Goal: Information Seeking & Learning: Learn about a topic

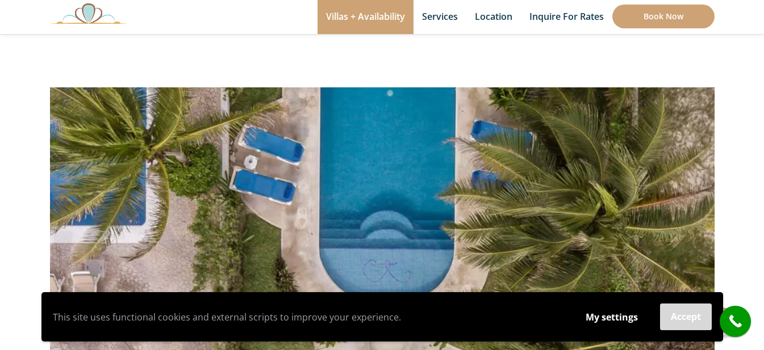
click at [689, 317] on button "Accept" at bounding box center [686, 317] width 52 height 27
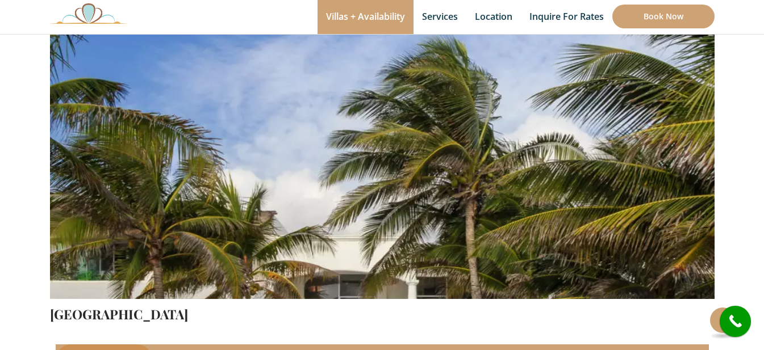
scroll to position [227, 0]
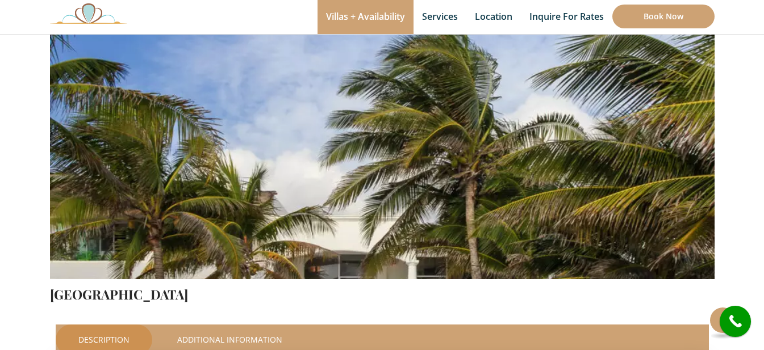
click at [407, 194] on img at bounding box center [382, 60] width 665 height 443
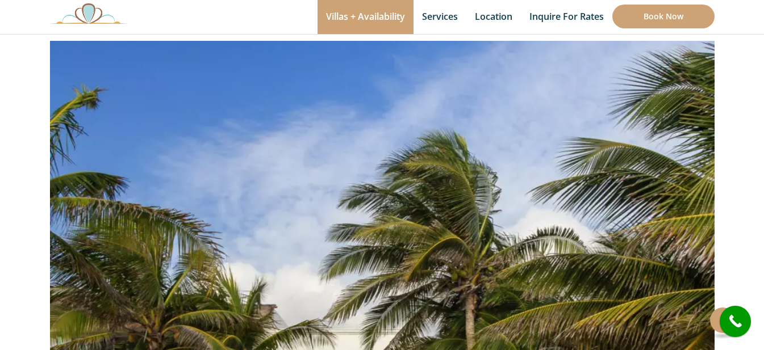
scroll to position [170, 0]
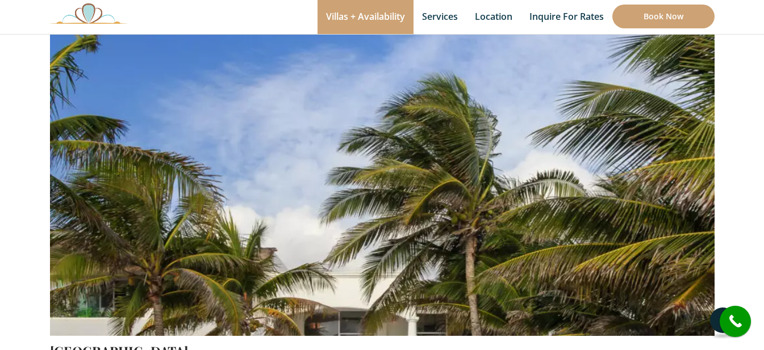
click at [714, 317] on button at bounding box center [723, 321] width 26 height 26
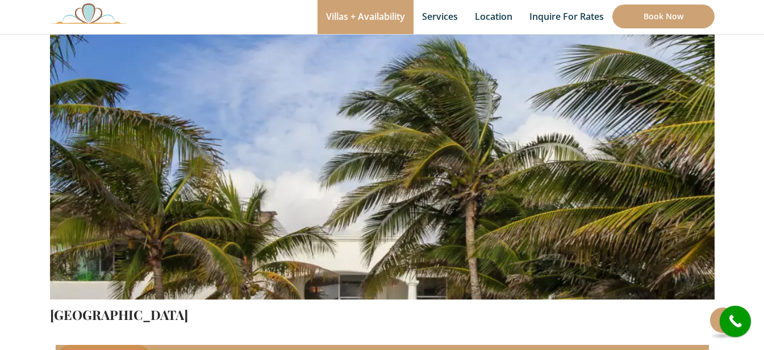
scroll to position [227, 0]
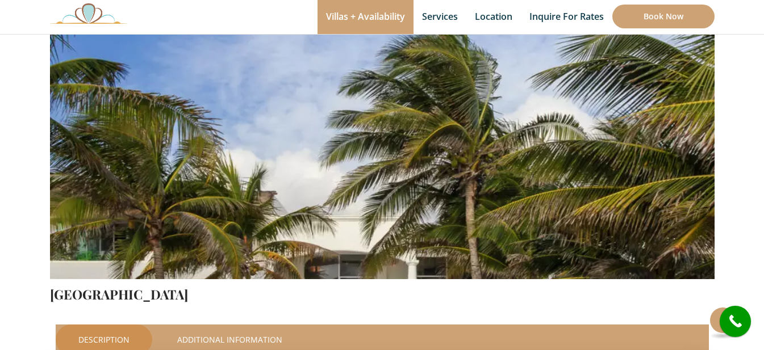
click at [489, 225] on img at bounding box center [382, 60] width 665 height 443
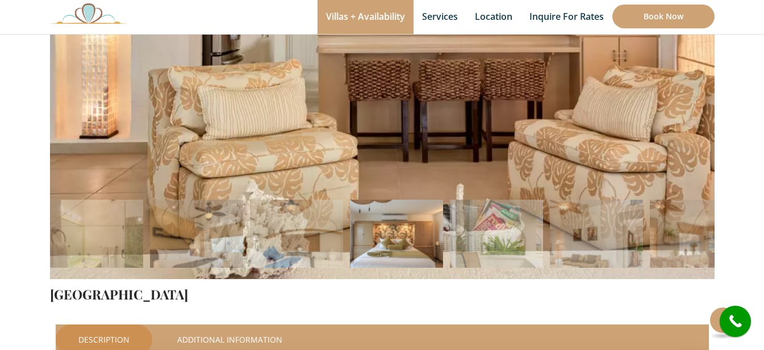
click at [407, 246] on img at bounding box center [396, 246] width 93 height 93
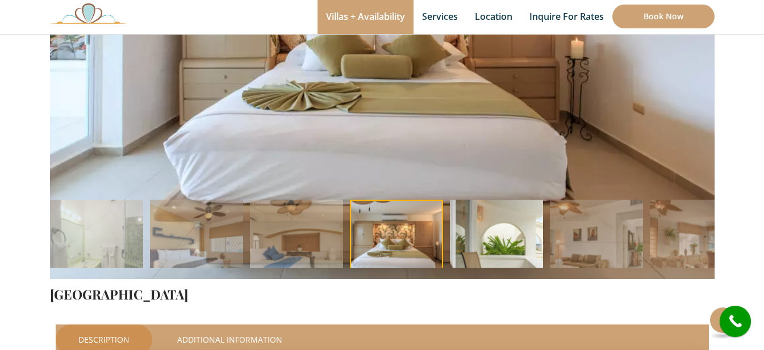
click at [497, 247] on img at bounding box center [496, 246] width 93 height 93
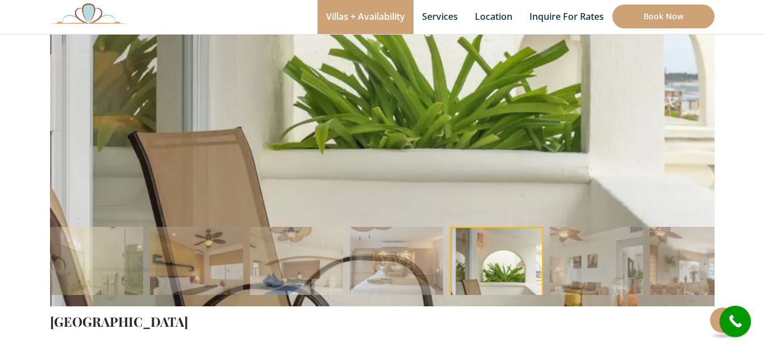
scroll to position [170, 0]
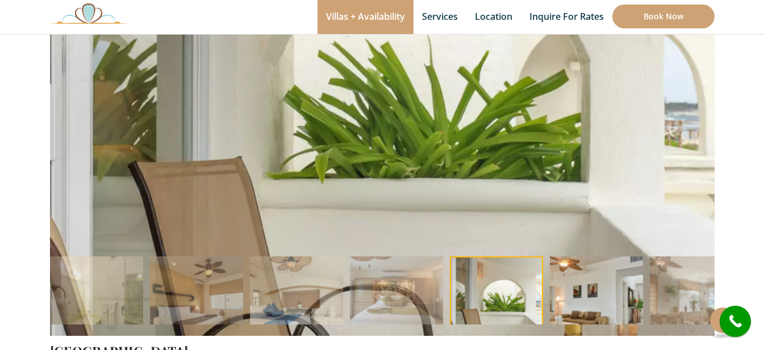
click at [586, 297] on img at bounding box center [596, 303] width 93 height 93
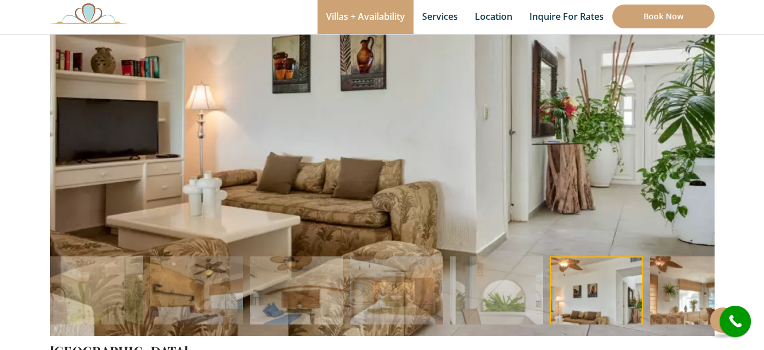
click at [663, 291] on img at bounding box center [696, 303] width 93 height 93
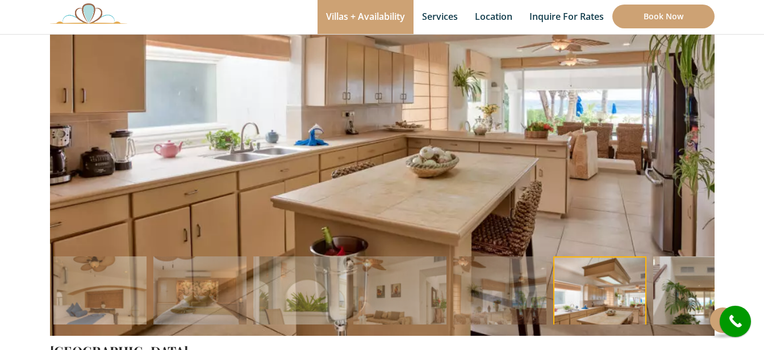
click at [681, 310] on img at bounding box center [699, 303] width 93 height 93
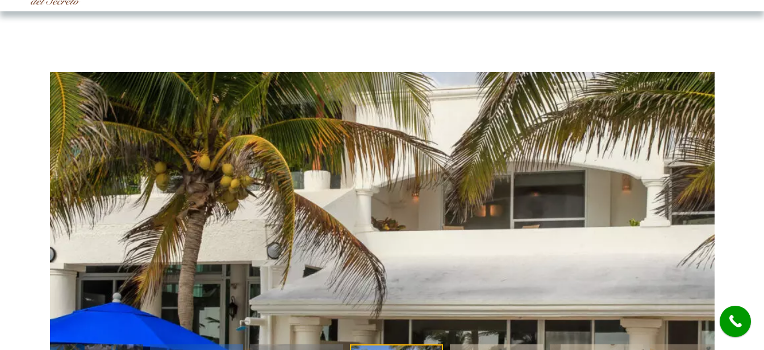
scroll to position [57, 0]
